Goal: Information Seeking & Learning: Learn about a topic

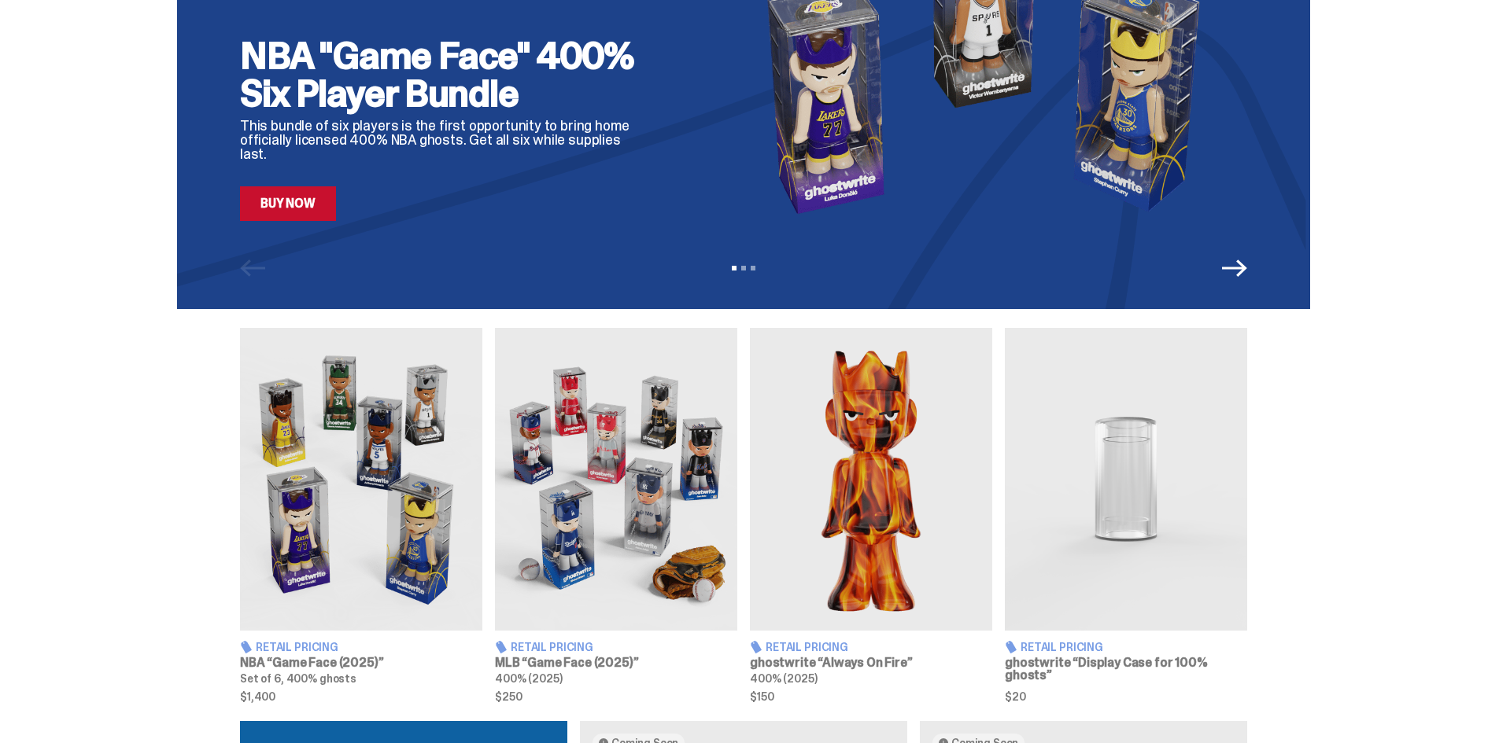
scroll to position [393, 0]
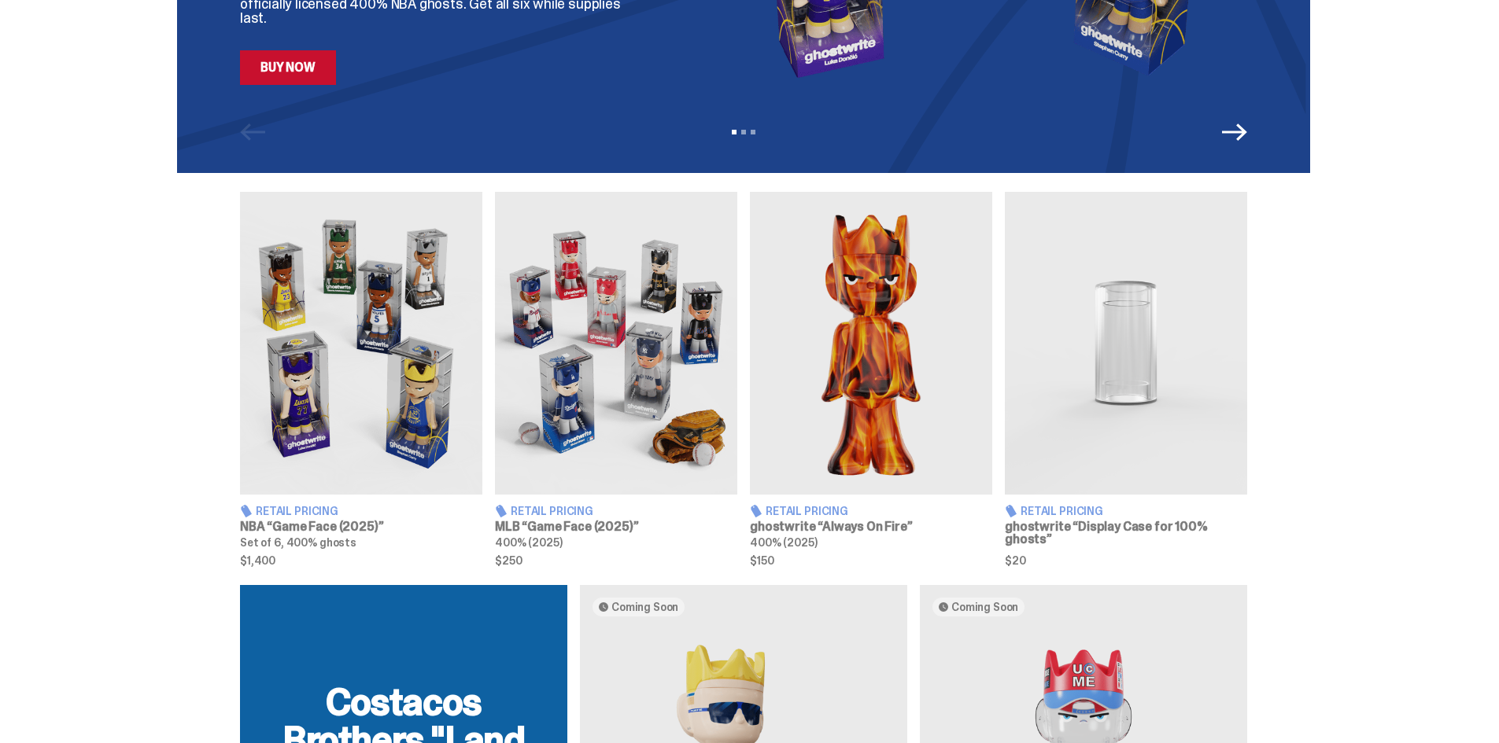
click at [333, 430] on img at bounding box center [361, 343] width 242 height 303
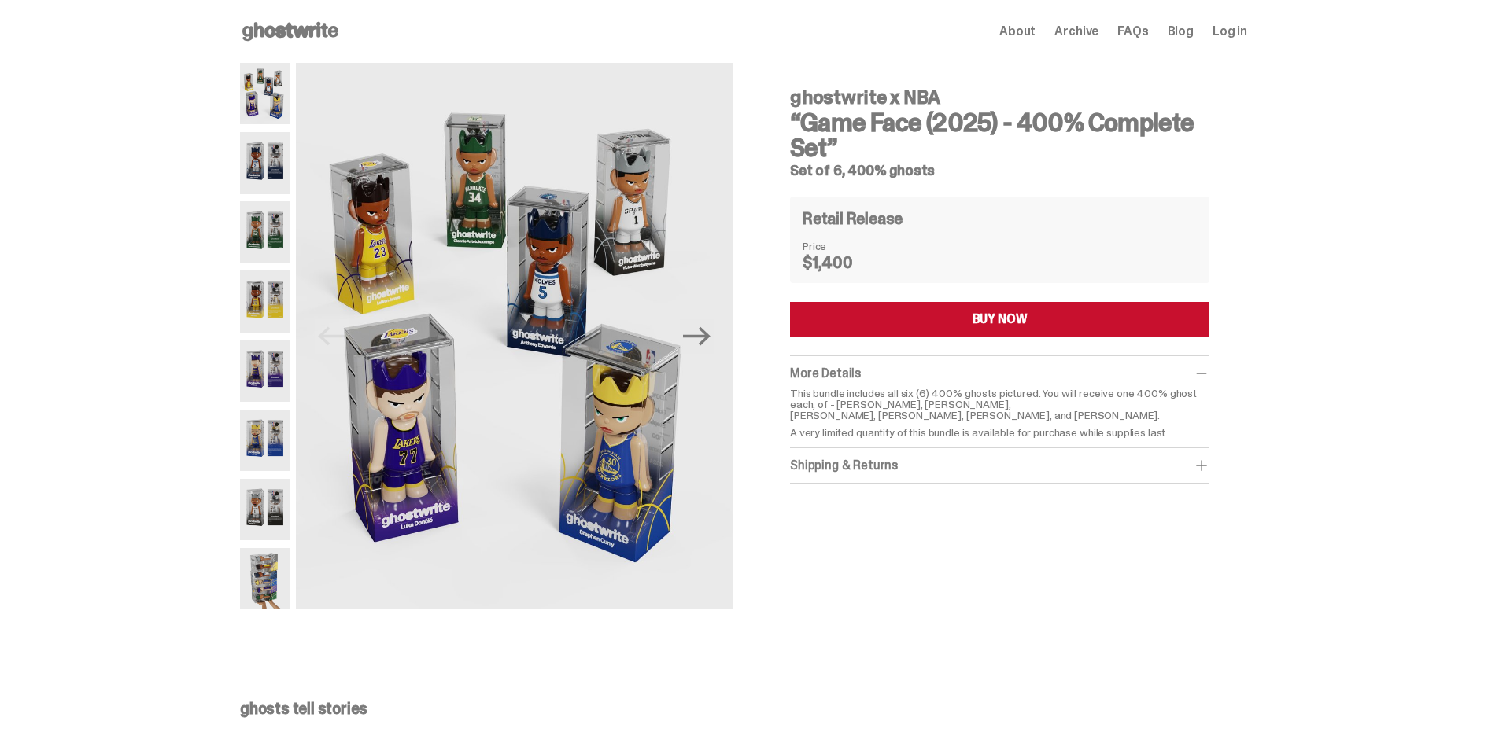
click at [251, 381] on img at bounding box center [265, 371] width 50 height 61
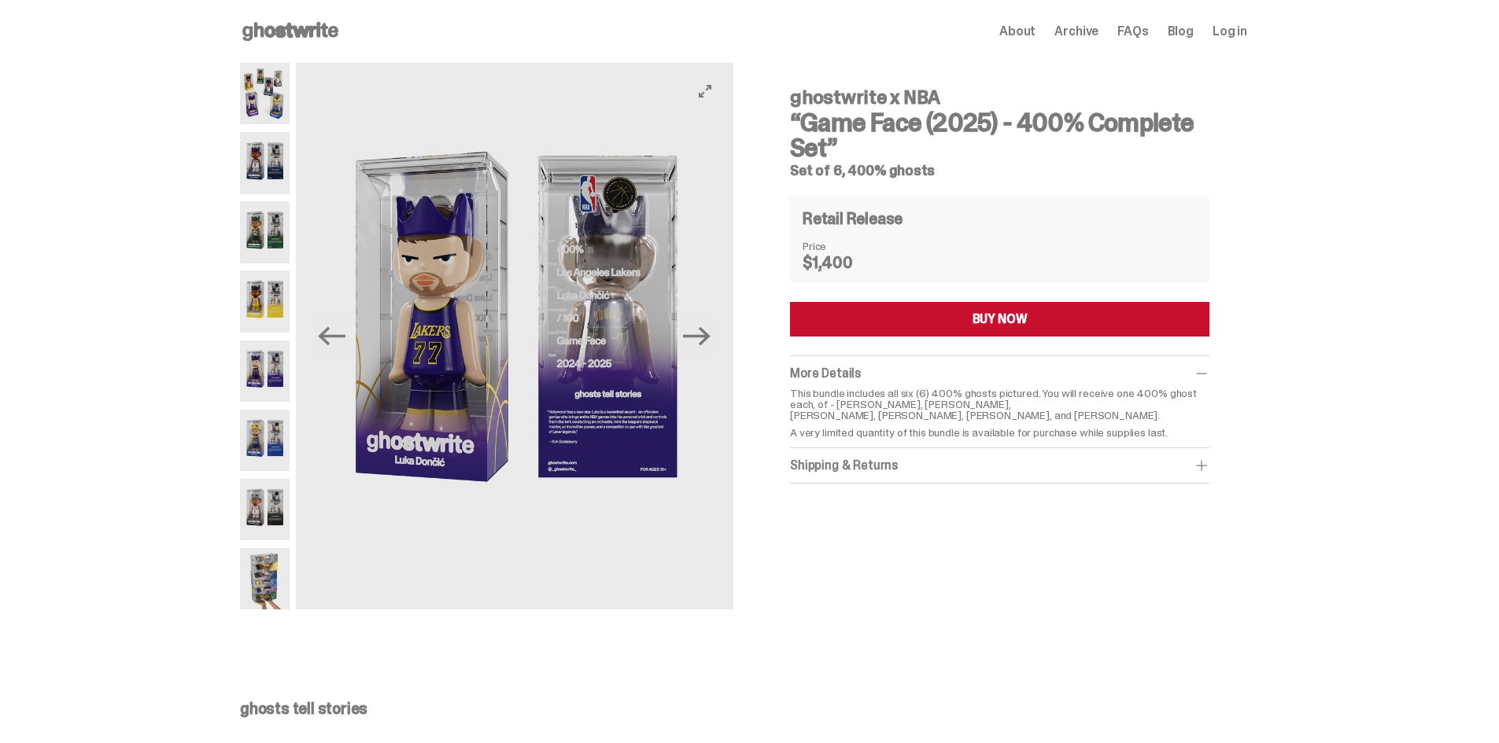
click at [501, 304] on img at bounding box center [514, 336] width 437 height 547
click at [714, 338] on button "Next" at bounding box center [697, 336] width 35 height 35
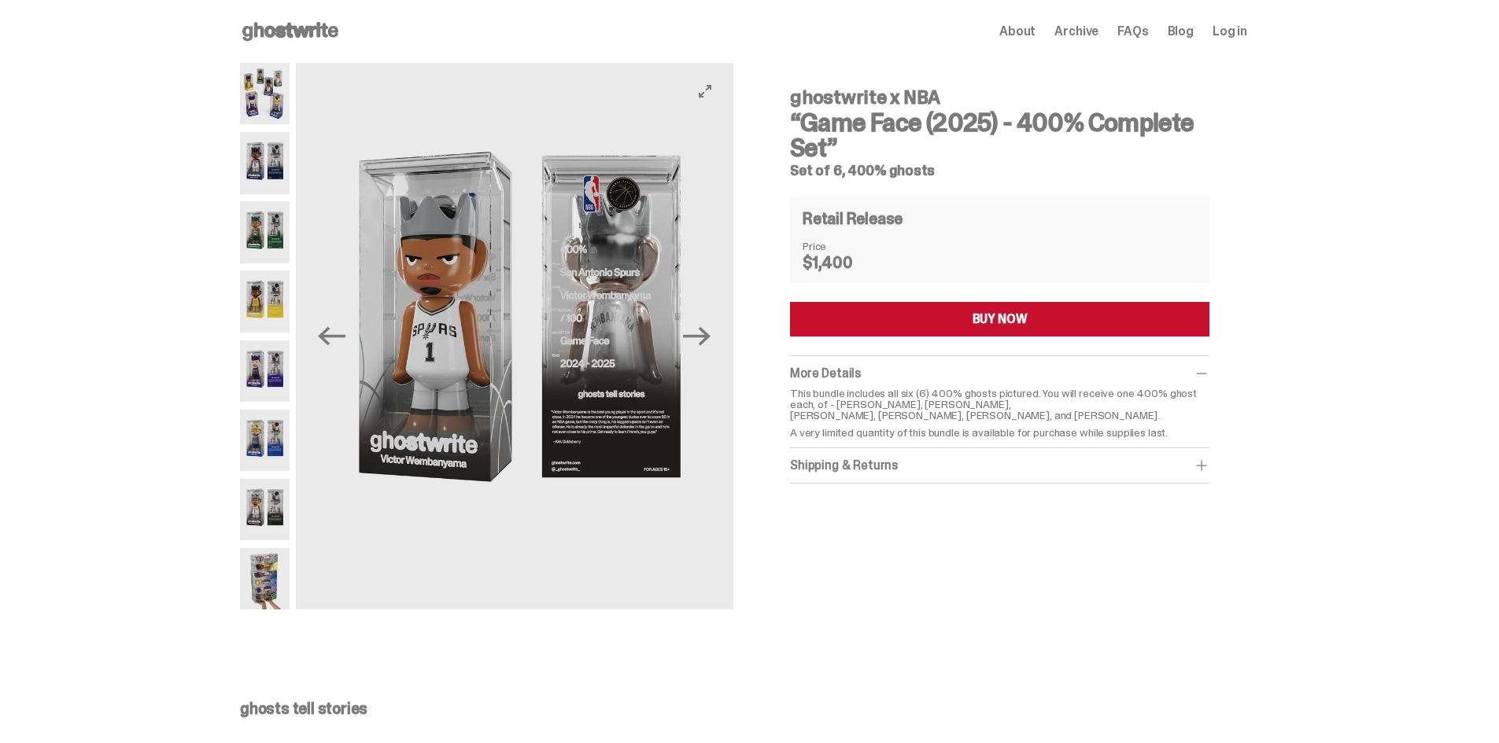
click at [93, 388] on div "ghostwrite x NBA “Game Face (2025) - 400% Complete Set” Set of 6, 400% ghosts P…" at bounding box center [743, 344] width 1487 height 562
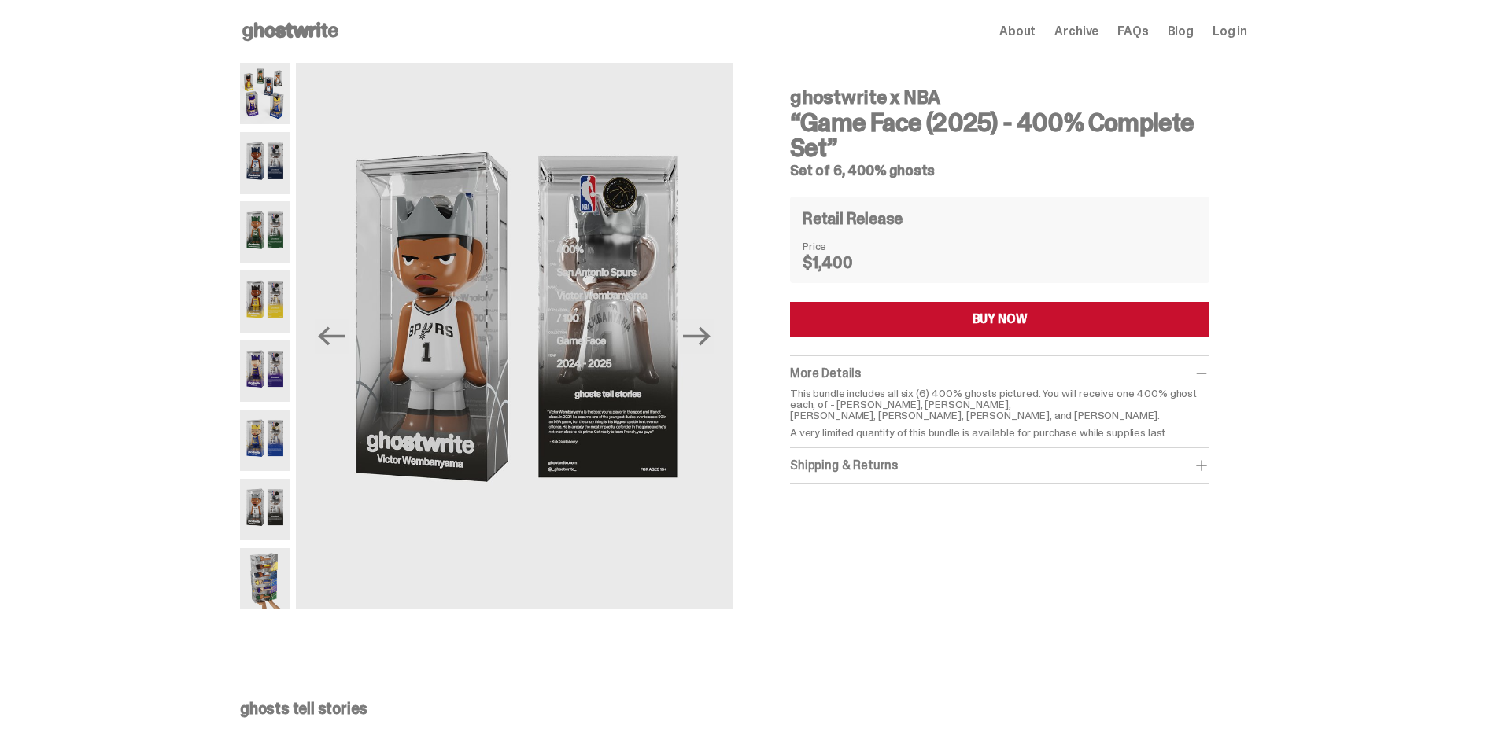
click at [264, 305] on img at bounding box center [265, 301] width 50 height 61
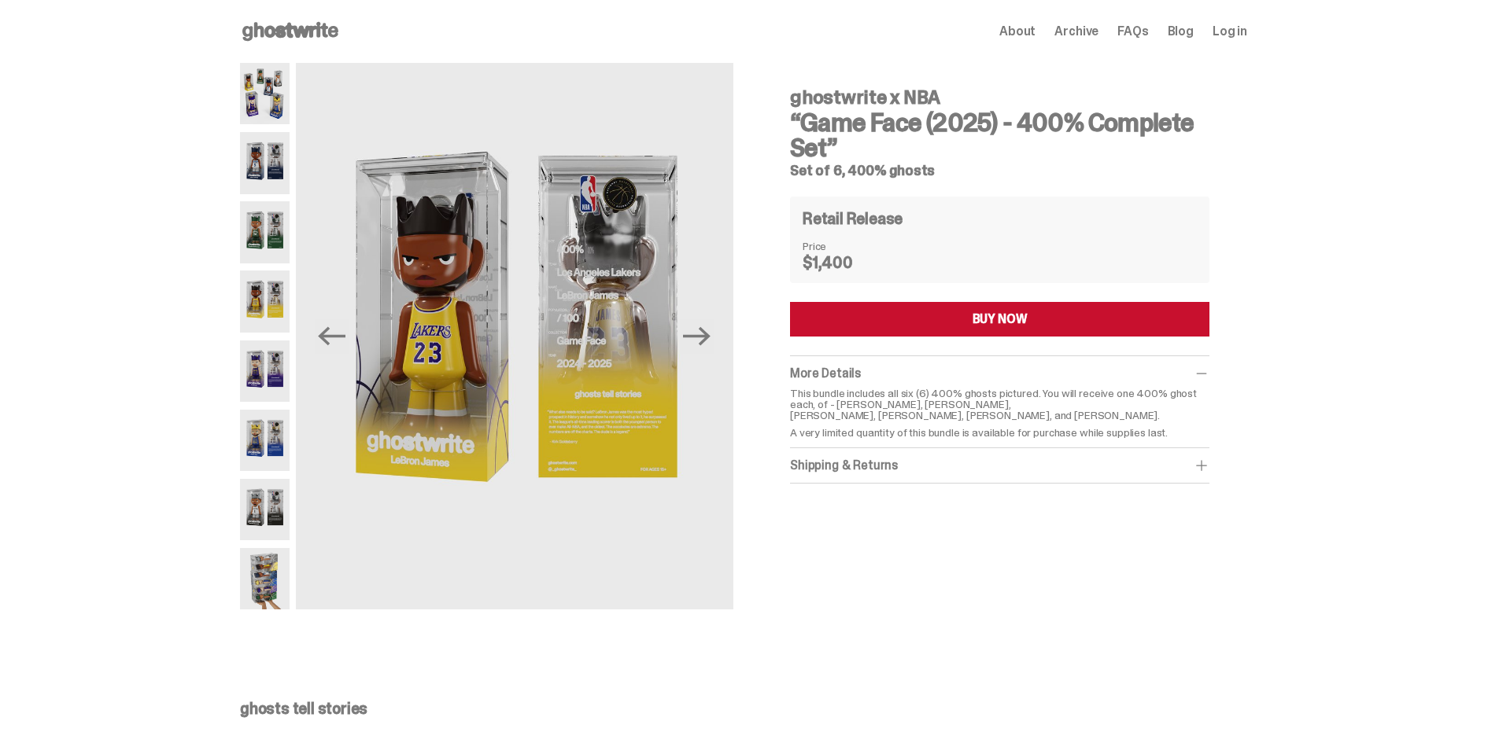
click at [276, 226] on img at bounding box center [265, 231] width 50 height 61
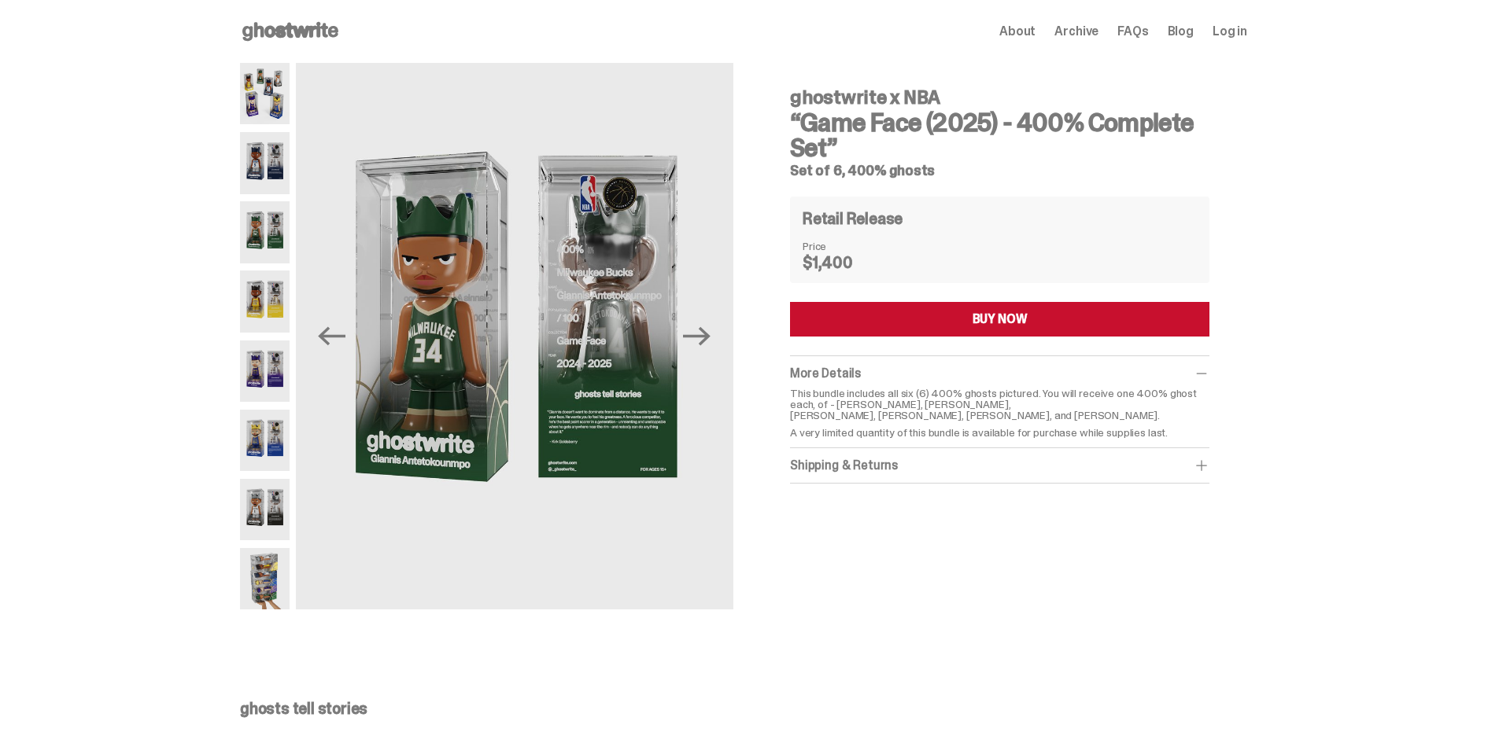
click at [262, 147] on img at bounding box center [265, 162] width 50 height 61
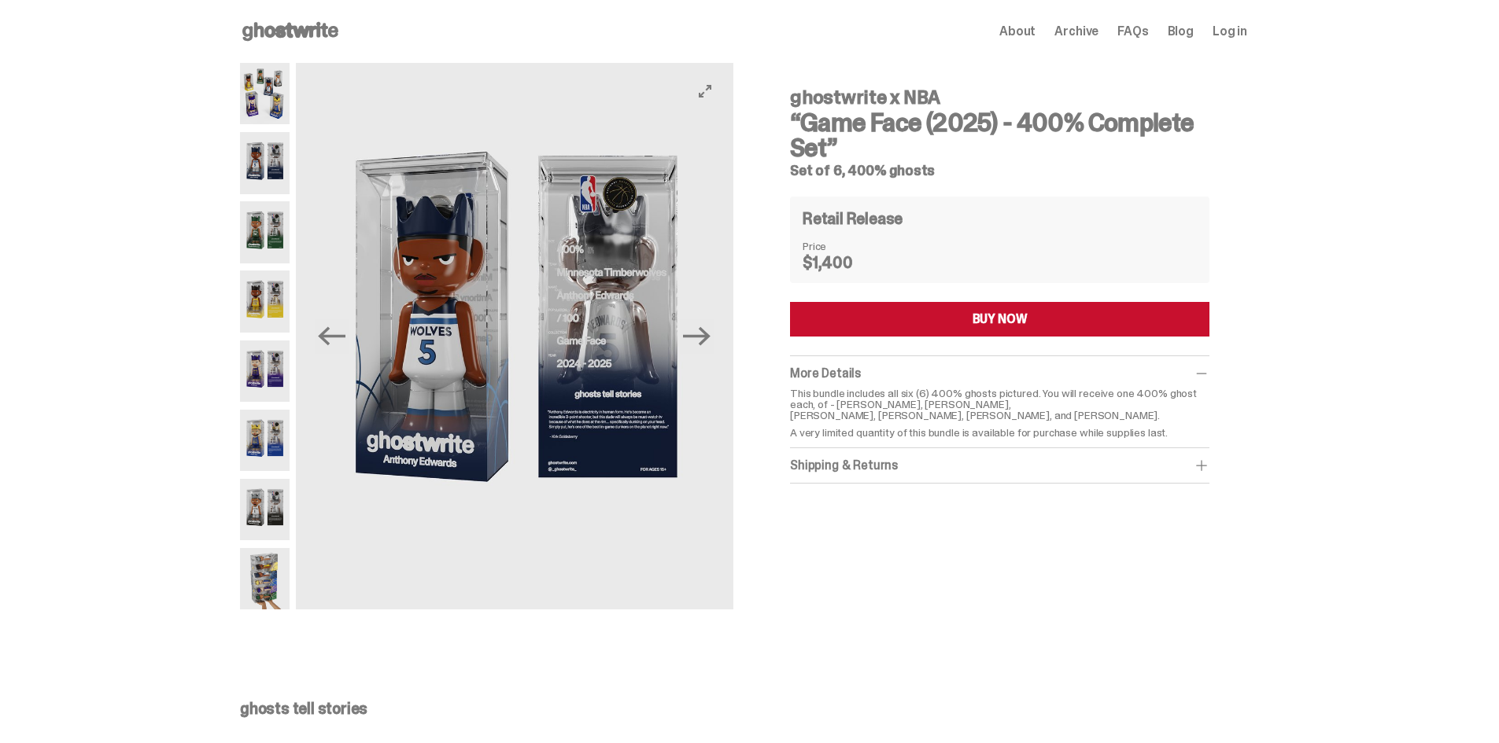
click at [500, 250] on img at bounding box center [514, 336] width 437 height 547
click at [706, 99] on button "View full-screen" at bounding box center [704, 91] width 19 height 19
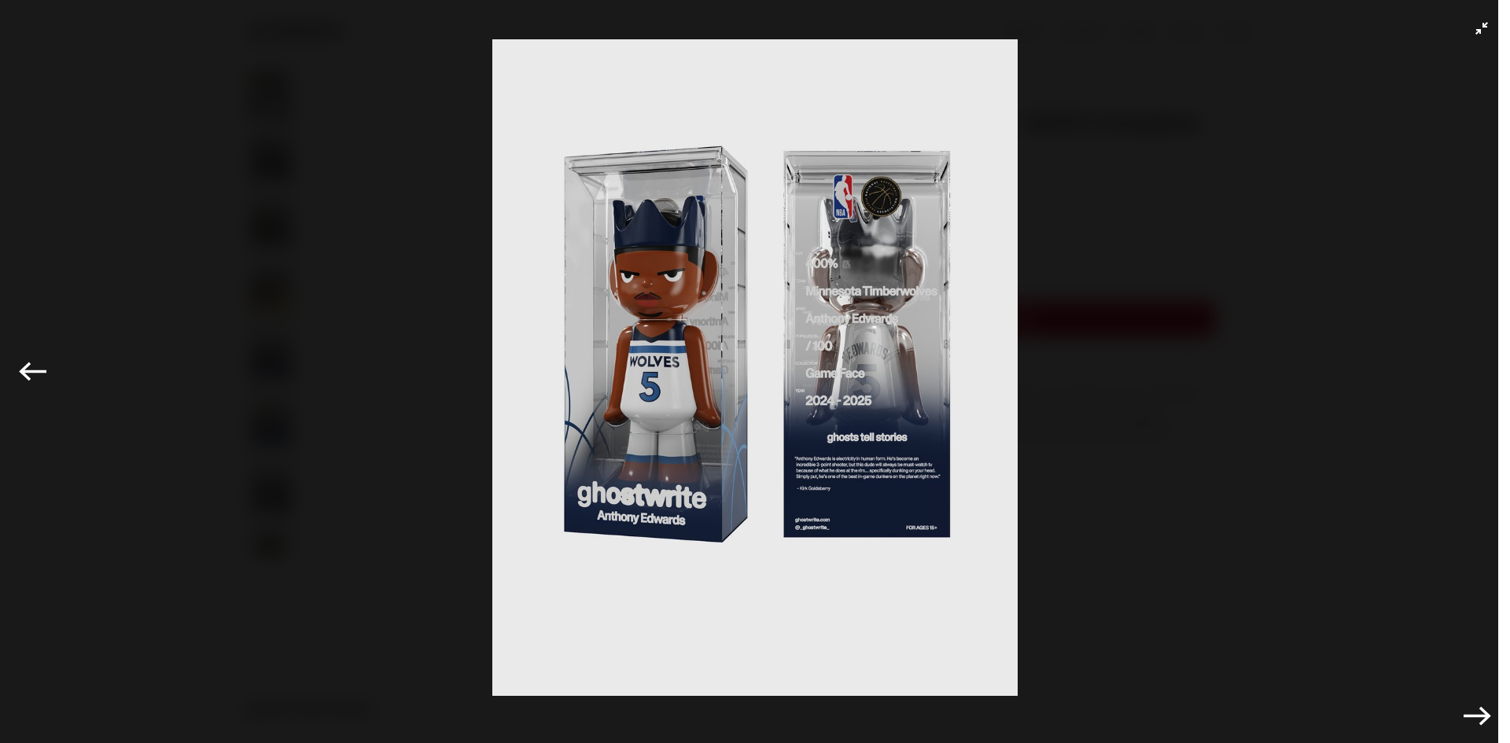
click at [1476, 26] on icon "Exit full-screen" at bounding box center [1482, 28] width 13 height 13
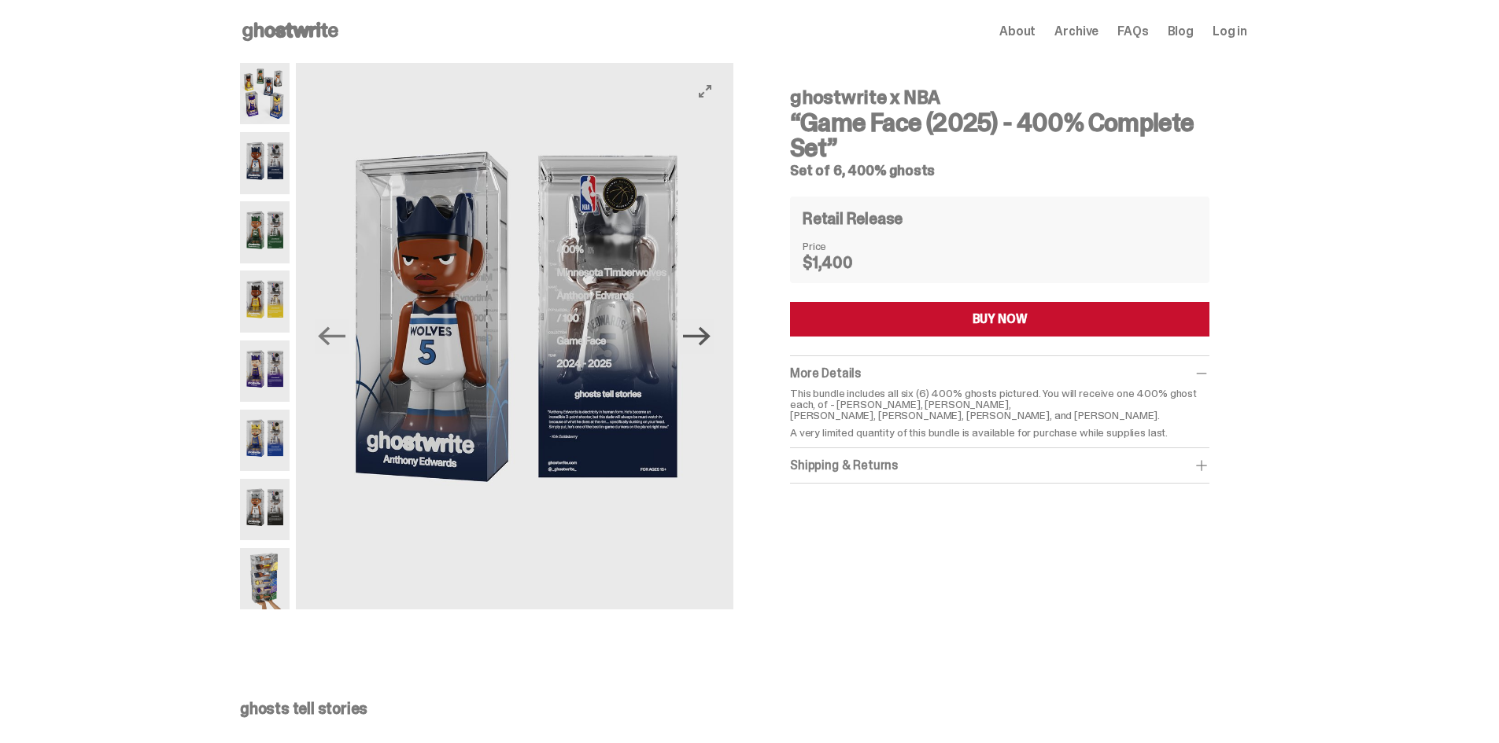
click at [706, 334] on icon "Next" at bounding box center [697, 337] width 28 height 28
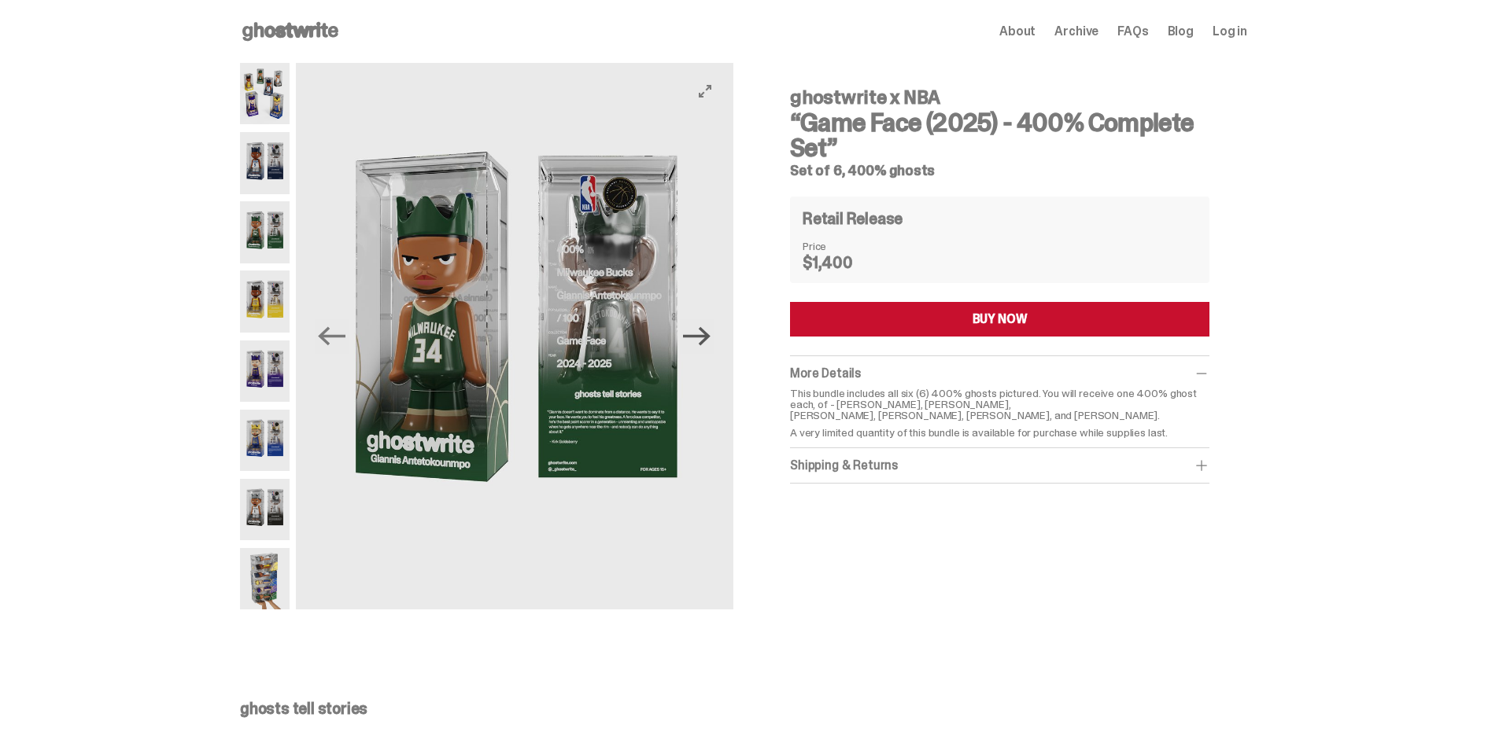
click at [706, 334] on icon "Next" at bounding box center [697, 337] width 28 height 28
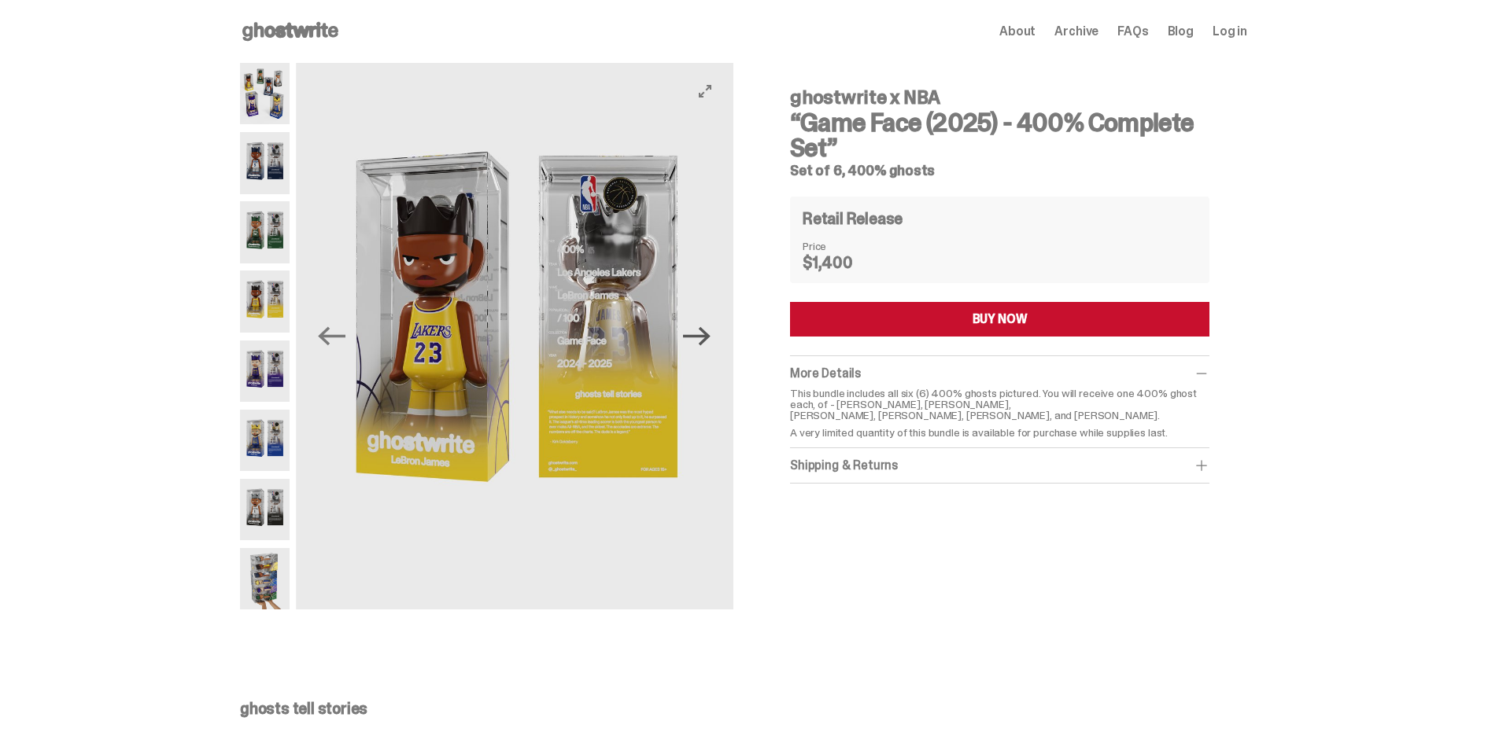
click at [702, 339] on icon "Next" at bounding box center [697, 337] width 28 height 28
